Goal: Task Accomplishment & Management: Complete application form

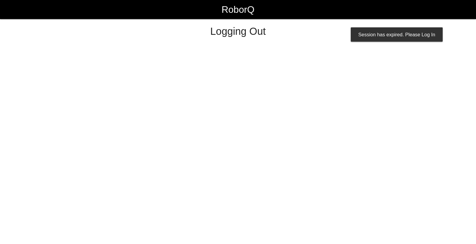
select select "Worker"
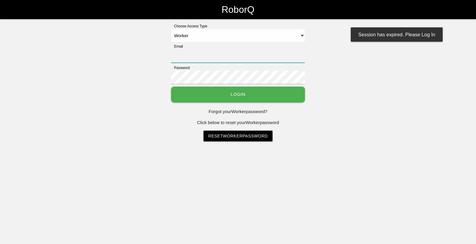
type input "[EMAIL_ADDRESS][DOMAIN_NAME]"
click at [242, 98] on button "Login" at bounding box center [238, 95] width 134 height 16
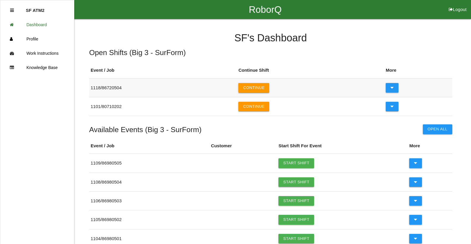
click at [265, 86] on button "Continue" at bounding box center [253, 88] width 31 height 10
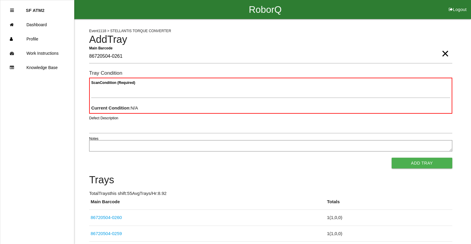
type Barcode "86720504-0261"
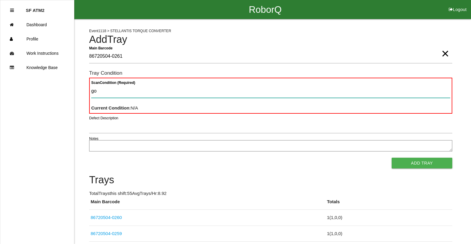
type Condition "goo"
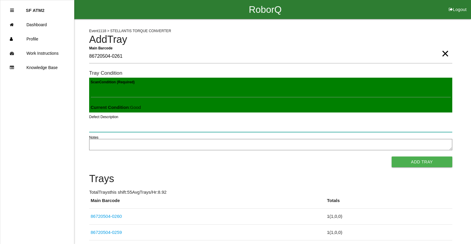
click at [392, 156] on button "Add Tray" at bounding box center [422, 161] width 61 height 11
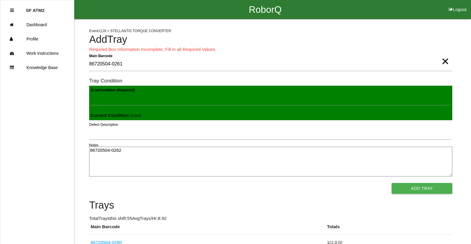
type textarea "86720504-0262"
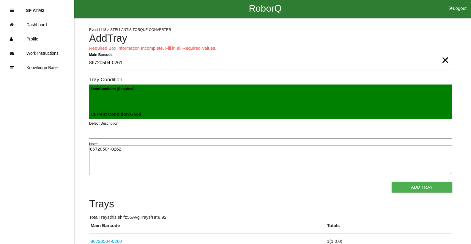
click link "86720504-0260" at bounding box center [106, 240] width 31 height 5
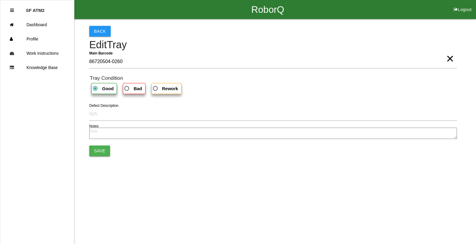
click at [106, 147] on button "Save" at bounding box center [99, 150] width 21 height 11
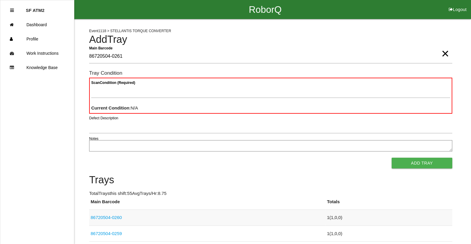
type Barcode "86720504-0261"
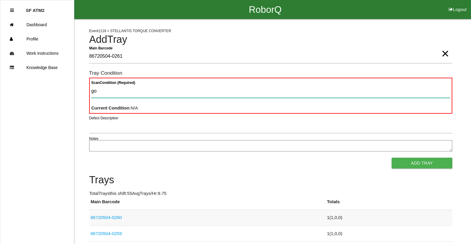
type Condition "goo"
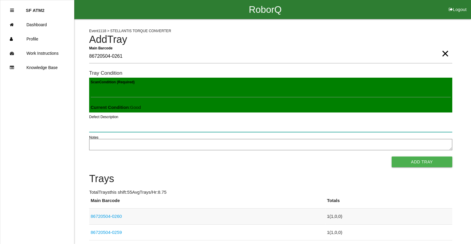
click at [392, 156] on button "Add Tray" at bounding box center [422, 161] width 61 height 11
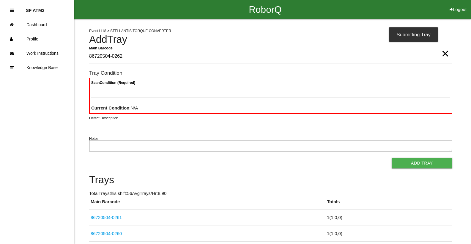
type Barcode "86720504-0262"
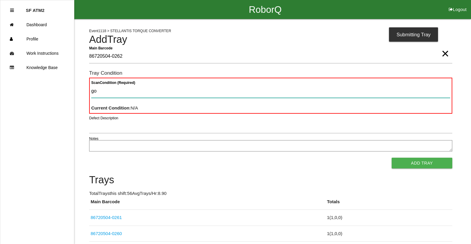
type Condition "goo"
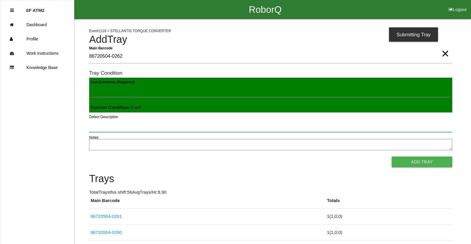
click at [392, 156] on button "Add Tray" at bounding box center [422, 161] width 61 height 11
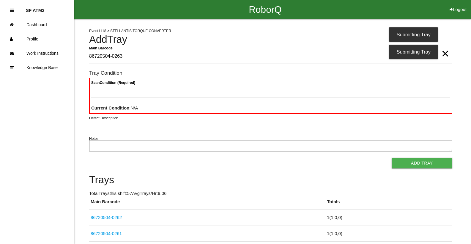
type Barcode "86720504-0263"
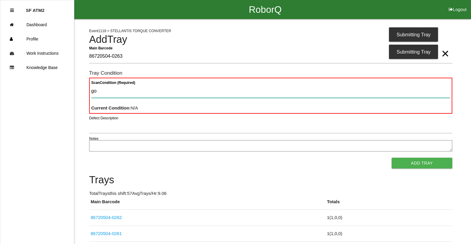
type Condition "goo"
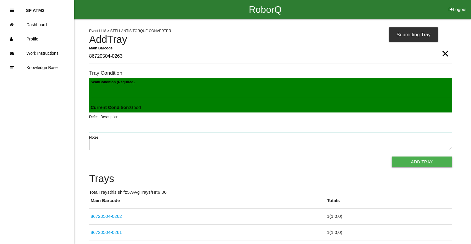
click at [392, 156] on button "Add Tray" at bounding box center [422, 161] width 61 height 11
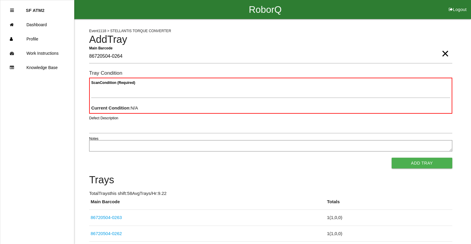
type Barcode "86720504-0264"
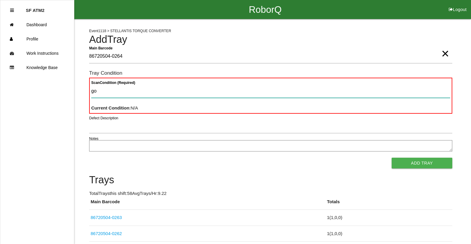
type Condition "goo"
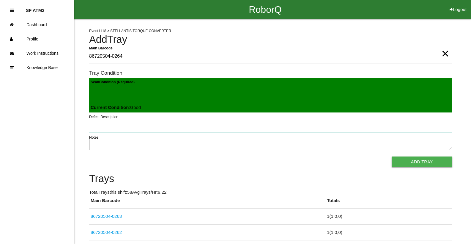
click at [392, 156] on button "Add Tray" at bounding box center [422, 161] width 61 height 11
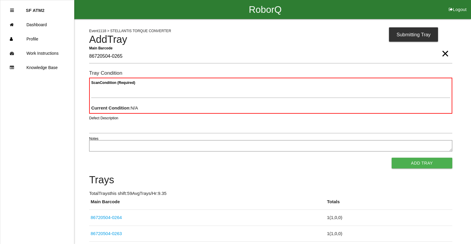
type Barcode "86720504-0265"
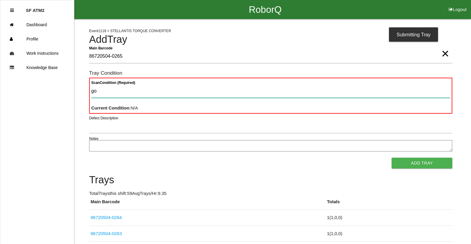
type Condition "goo"
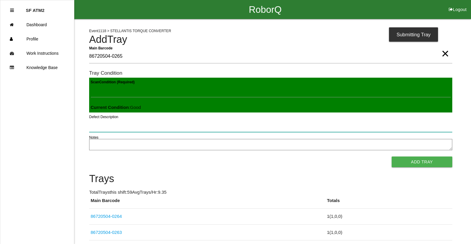
click at [392, 156] on button "Add Tray" at bounding box center [422, 161] width 61 height 11
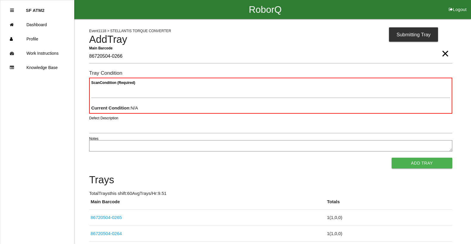
type Barcode "86720504-0266"
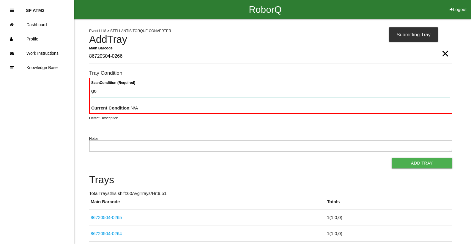
type Condition "goo"
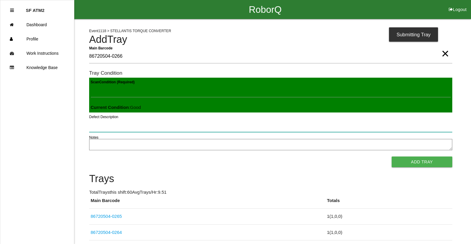
click at [392, 156] on button "Add Tray" at bounding box center [422, 161] width 61 height 11
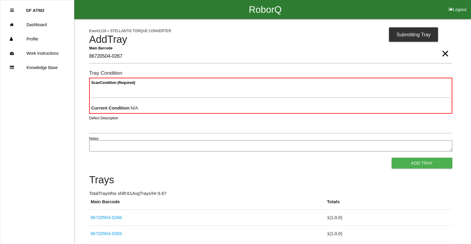
type Barcode "86720504-0267"
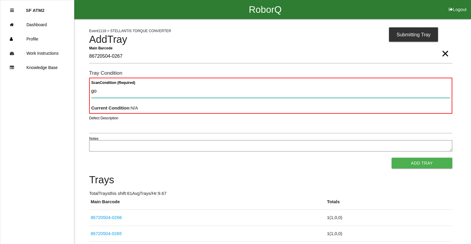
type Condition "goo"
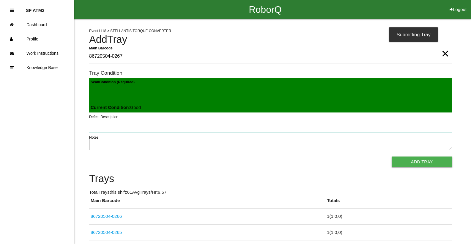
click at [392, 156] on button "Add Tray" at bounding box center [422, 161] width 61 height 11
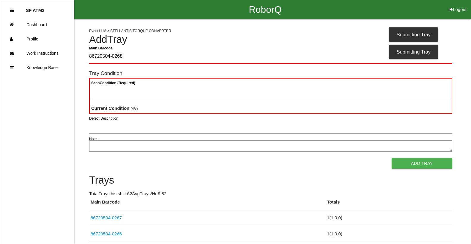
type Barcode "86720504-0268"
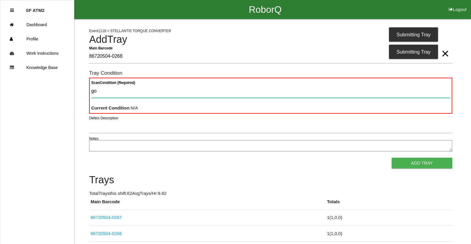
type Condition "goo"
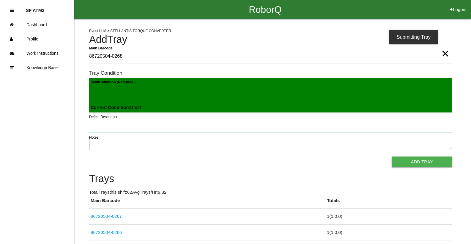
click at [392, 156] on button "Add Tray" at bounding box center [422, 161] width 61 height 11
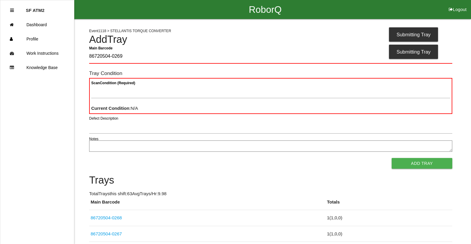
type Barcode "86720504-0269"
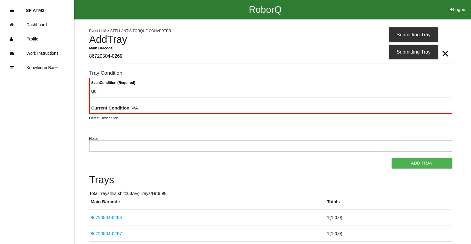
type Condition "goo"
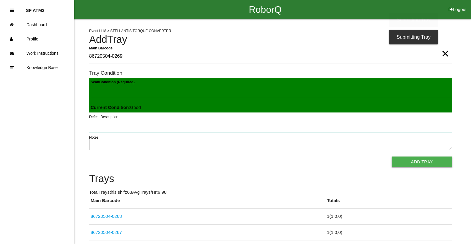
click at [392, 156] on button "Add Tray" at bounding box center [422, 161] width 61 height 11
